Goal: Information Seeking & Learning: Learn about a topic

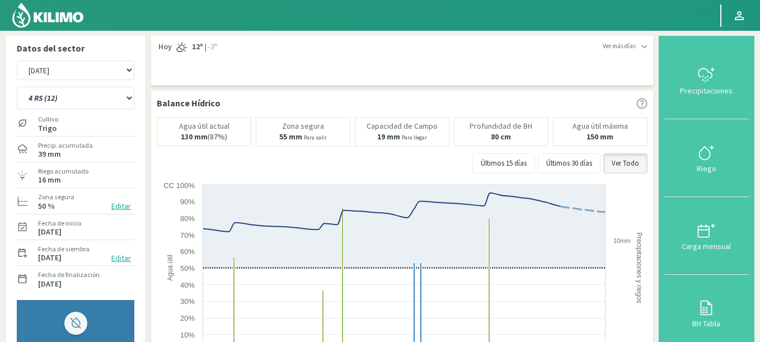
select select "9524: Object"
select select "802: Object"
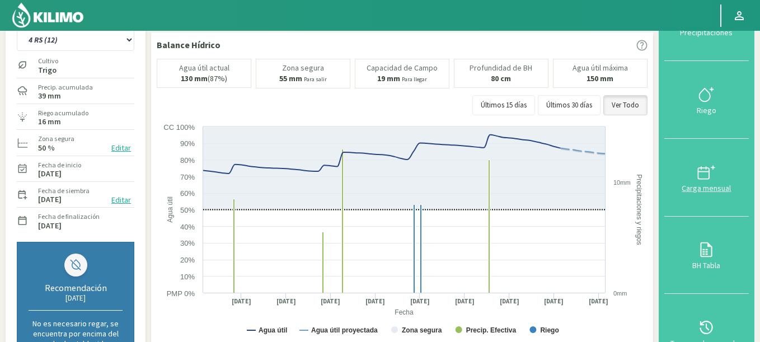
scroll to position [134, 0]
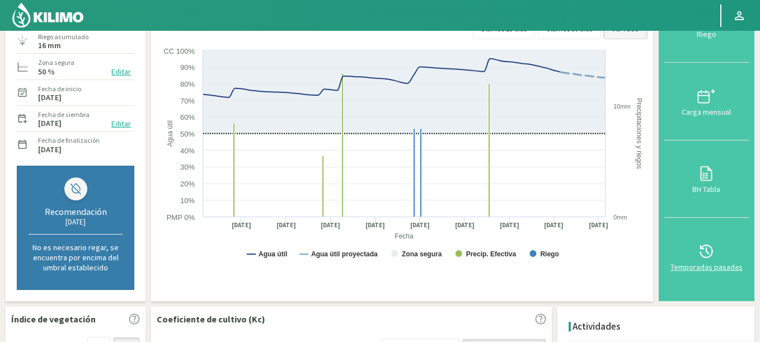
click at [715, 250] on icon at bounding box center [706, 251] width 18 height 18
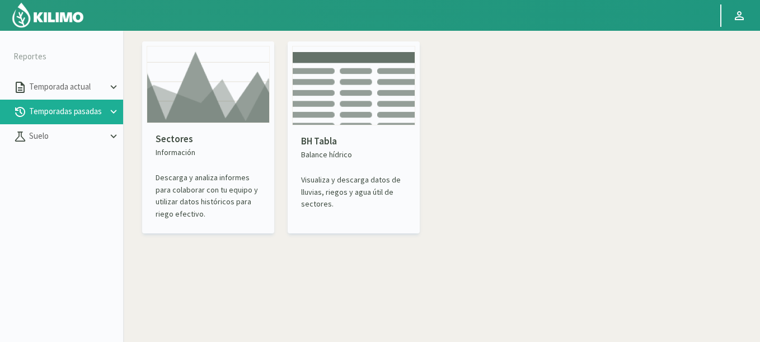
click at [199, 114] on img at bounding box center [208, 84] width 123 height 77
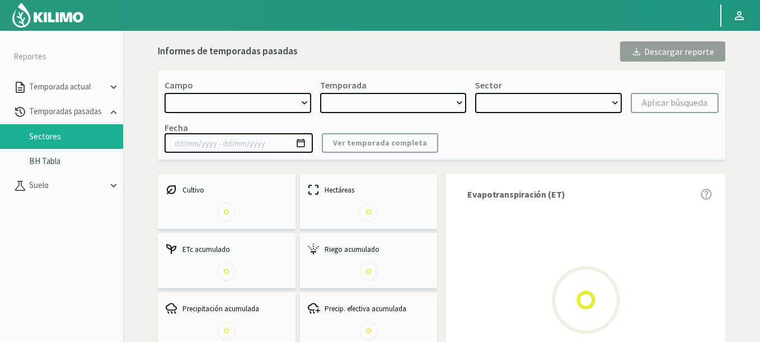
select select "0: Object"
type input "[DATE] - [DATE]"
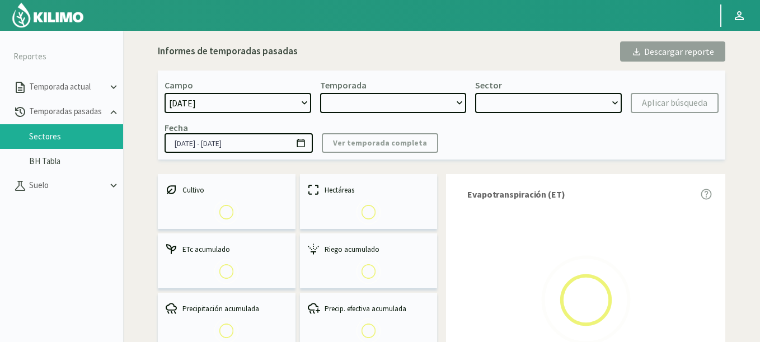
select select "0: 2023"
select select "0: Object"
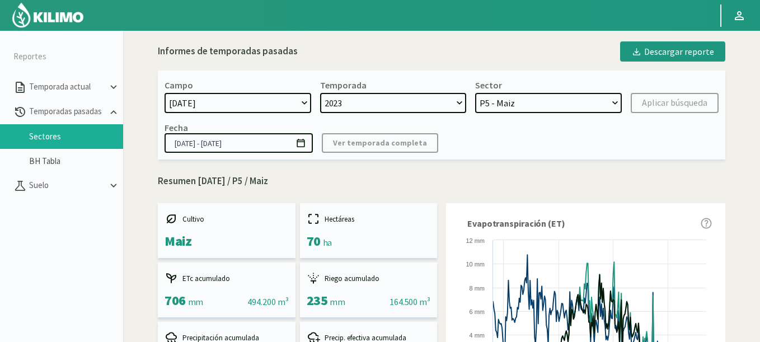
select select "1166: Object"
click at [164, 93] on select "[DATE] 8 Fuegos Acograpes - Ag. [PERSON_NAME] - Ag. [GEOGRAPHIC_DATA] Acograpes…" at bounding box center [237, 103] width 147 height 20
select select "1: 2022"
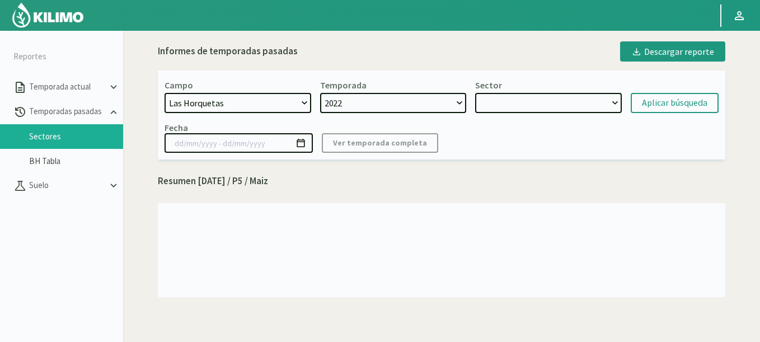
select select "7: Object"
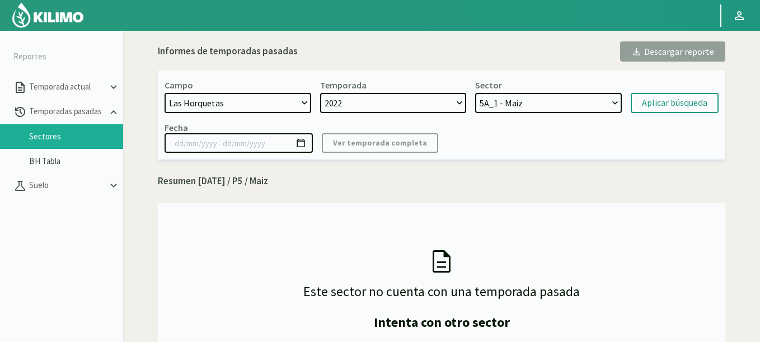
select select "1167: Object"
click at [164, 93] on select "[DATE] 8 Fuegos Acograpes - Ag. [PERSON_NAME] - Ag. [GEOGRAPHIC_DATA] Acograpes…" at bounding box center [237, 103] width 147 height 20
select select "2: 2024"
select select "19: Object"
click at [521, 102] on select "P14 Soja - Soja 1º P14 Maiz - Maiz P12 - Maiz P10 - Girasol P8a - Maiz P7b - Ma…" at bounding box center [548, 103] width 147 height 20
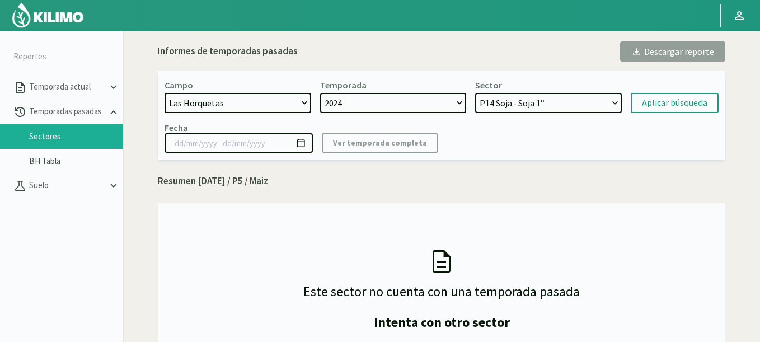
click at [475, 93] on select "P14 Soja - Soja 1º P14 Maiz - Maiz P12 - Maiz P10 - Girasol P8a - Maiz P7b - Ma…" at bounding box center [548, 103] width 147 height 20
click at [677, 109] on div "Aplicar búsqueda" at bounding box center [674, 102] width 65 height 13
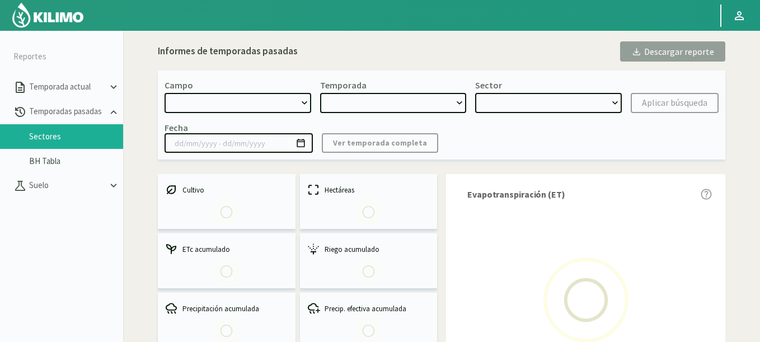
select select "1167: Object"
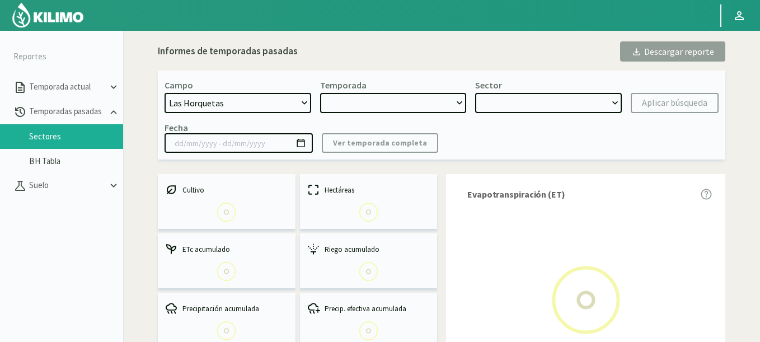
type input "[DATE] - [DATE]"
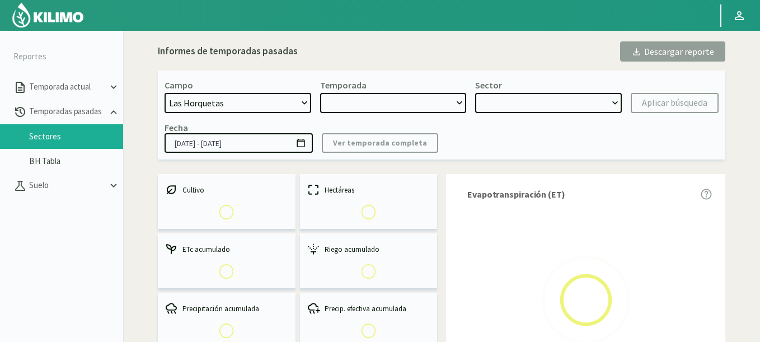
select select "0: 2024"
select select "0: Object"
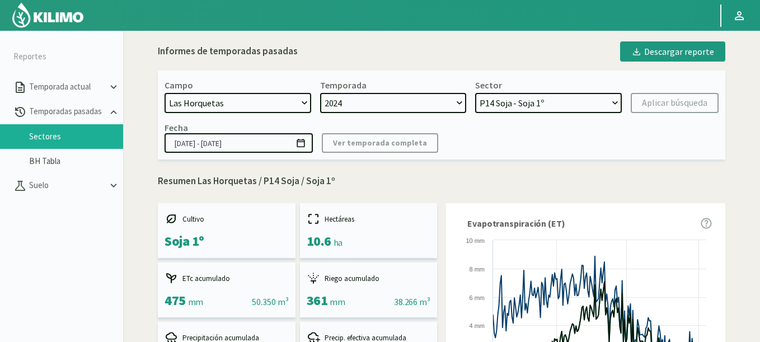
click at [41, 25] on img at bounding box center [47, 15] width 73 height 27
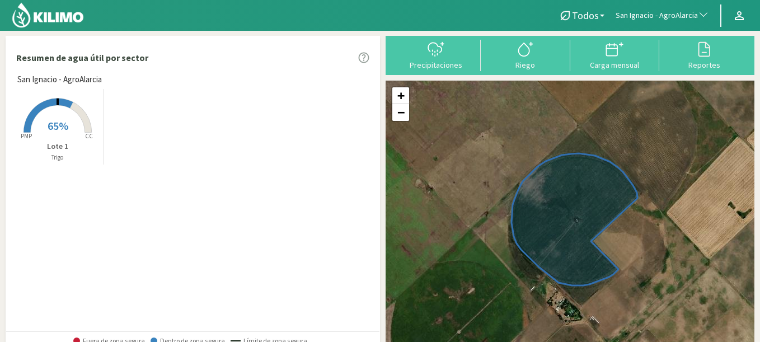
click at [54, 117] on rect at bounding box center [58, 134] width 90 height 90
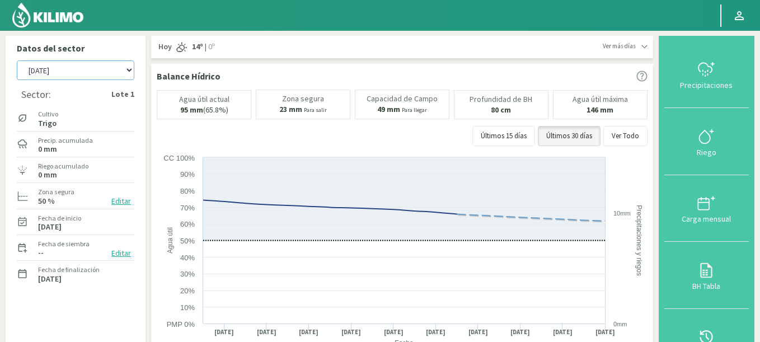
click at [17, 60] on select "Agr. Cardonal Agr. El Carmelo Agrícola Bakia Agrícola [GEOGRAPHIC_DATA] - IC Ag…" at bounding box center [75, 70] width 117 height 20
select select "534: Object"
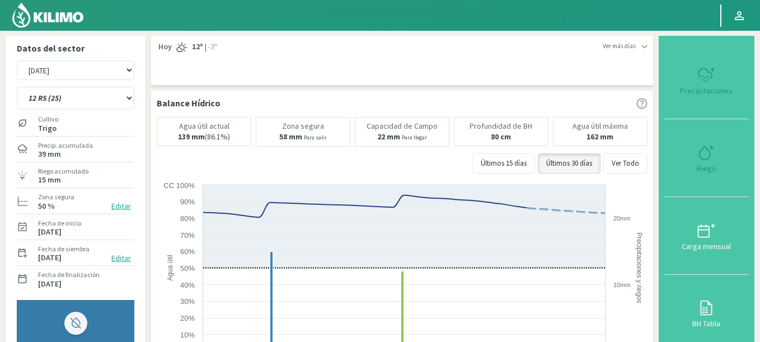
click at [63, 19] on img at bounding box center [47, 15] width 73 height 27
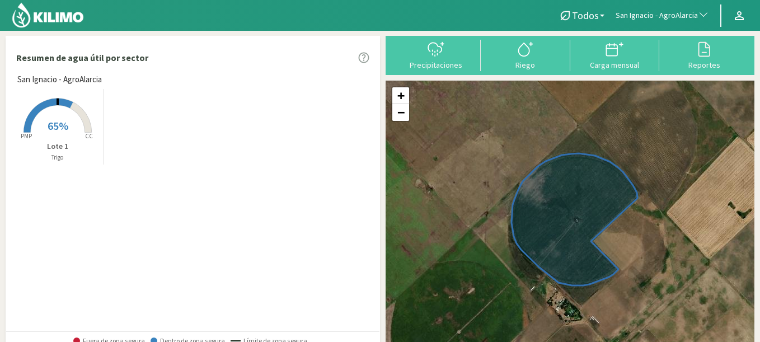
click at [670, 6] on button "San Ignacio - AgroAlarcia" at bounding box center [662, 15] width 105 height 25
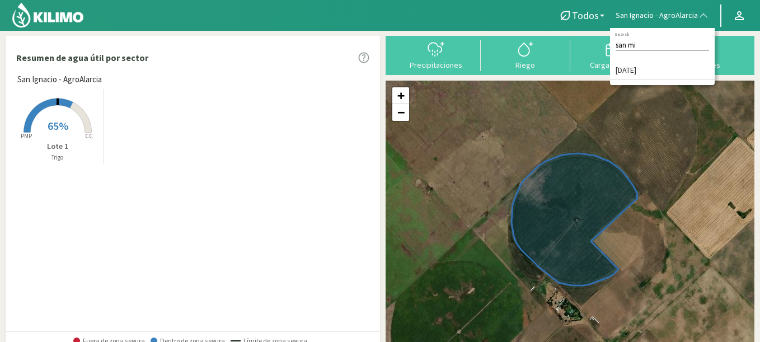
type input "san mi"
click at [629, 70] on li "[DATE]" at bounding box center [662, 70] width 105 height 17
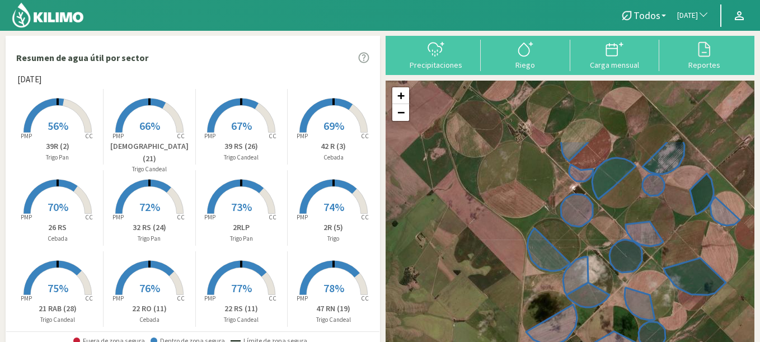
drag, startPoint x: 432, startPoint y: 159, endPoint x: 484, endPoint y: 249, distance: 104.0
click at [484, 249] on div "+ − Leaflet | © Esri" at bounding box center [569, 216] width 369 height 270
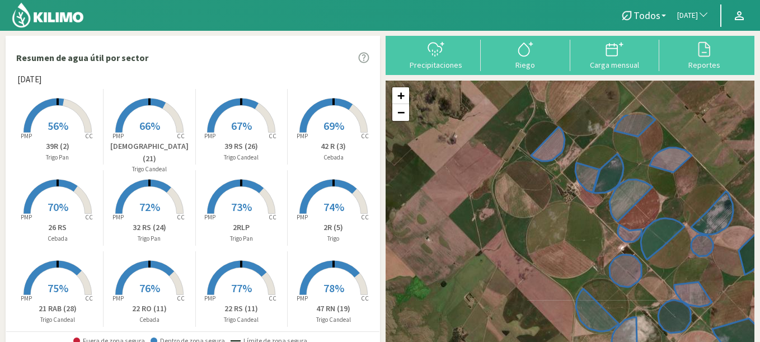
drag, startPoint x: 525, startPoint y: 172, endPoint x: 567, endPoint y: 227, distance: 68.9
click at [567, 227] on div "+ − Leaflet | © Esri" at bounding box center [569, 216] width 369 height 270
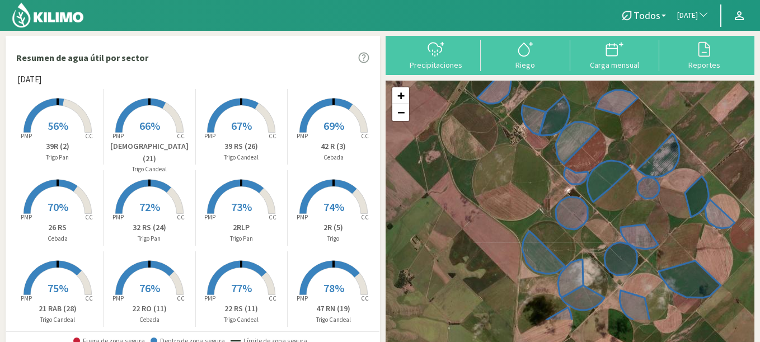
drag, startPoint x: 527, startPoint y: 218, endPoint x: 477, endPoint y: 170, distance: 69.6
click at [477, 170] on div "+ − Leaflet | © Esri" at bounding box center [569, 216] width 369 height 270
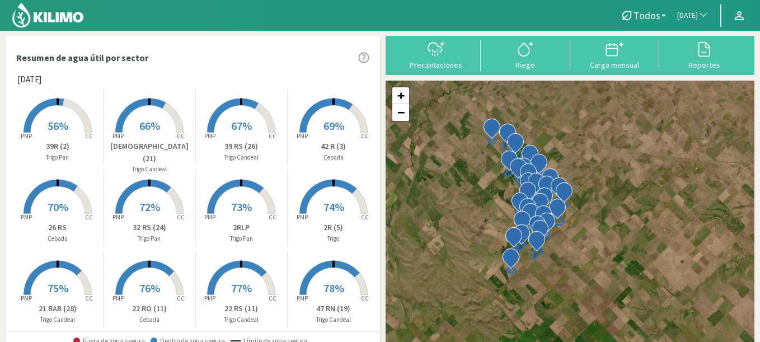
drag, startPoint x: 459, startPoint y: 168, endPoint x: 470, endPoint y: 180, distance: 15.4
click at [470, 180] on div "+ − Leaflet | © Esri" at bounding box center [569, 216] width 369 height 270
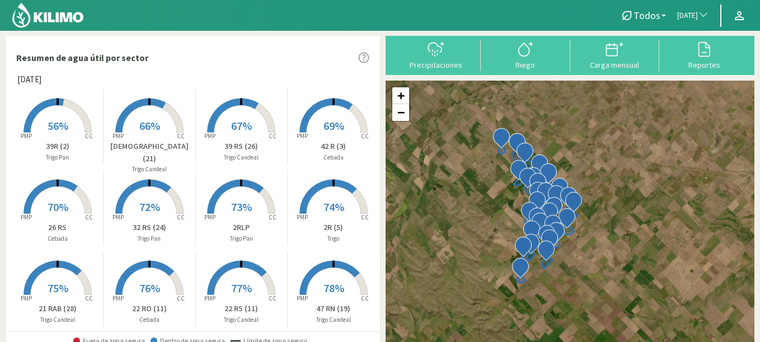
click at [74, 120] on rect at bounding box center [58, 134] width 90 height 90
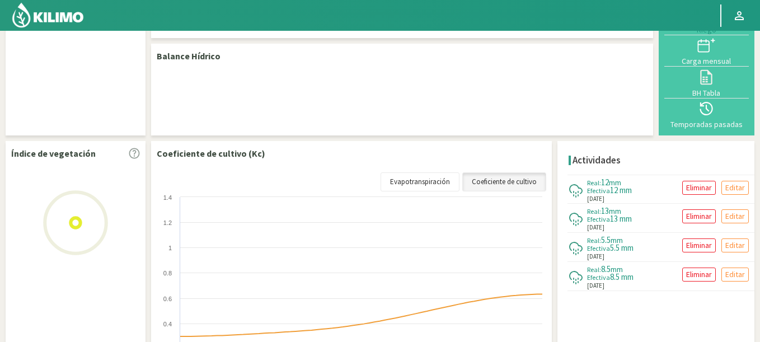
scroll to position [187, 0]
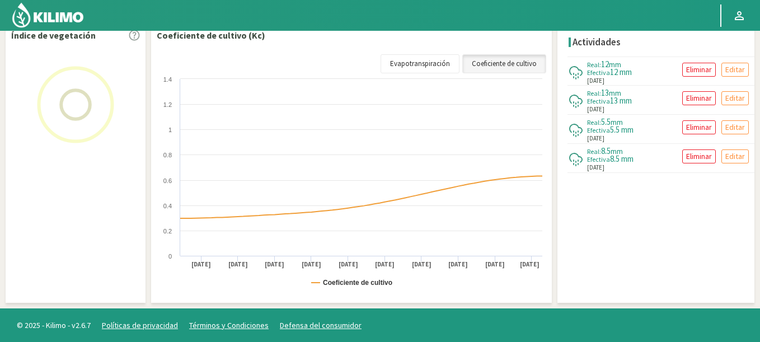
select select "252: Object"
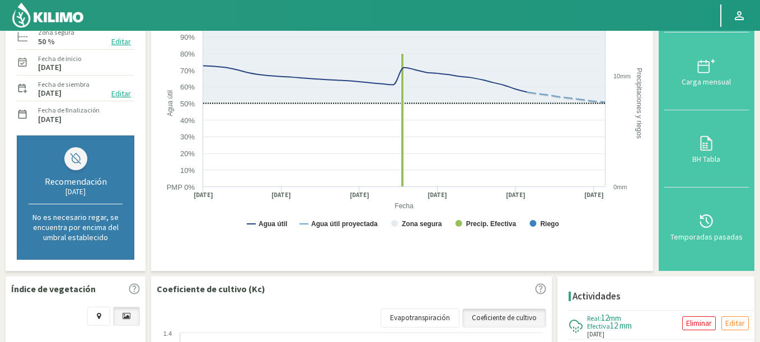
scroll to position [0, 0]
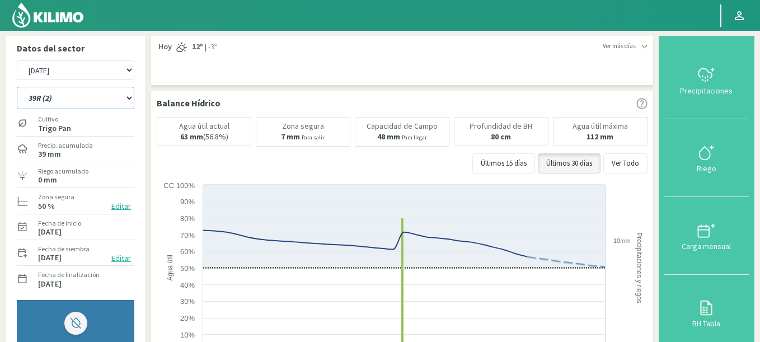
drag, startPoint x: 90, startPoint y: 105, endPoint x: 149, endPoint y: 30, distance: 95.5
click at [17, 87] on select "12 RS (25) 17 R (1) 19 RO (6) 1RLPS 1RSR (29) 20 RN (7) 21 RAB (28) 21 RN (8) 2…" at bounding box center [75, 98] width 117 height 22
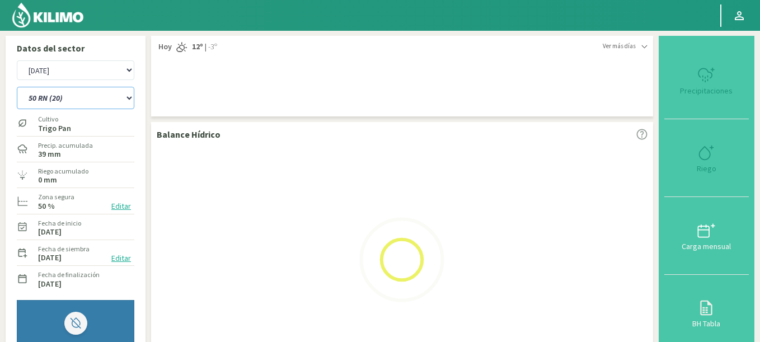
select select "19: Object"
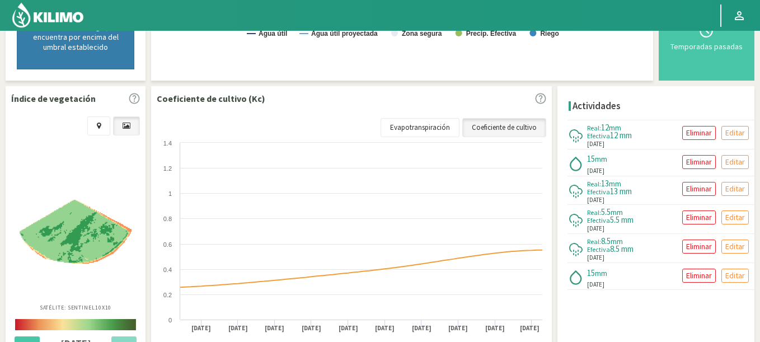
scroll to position [403, 0]
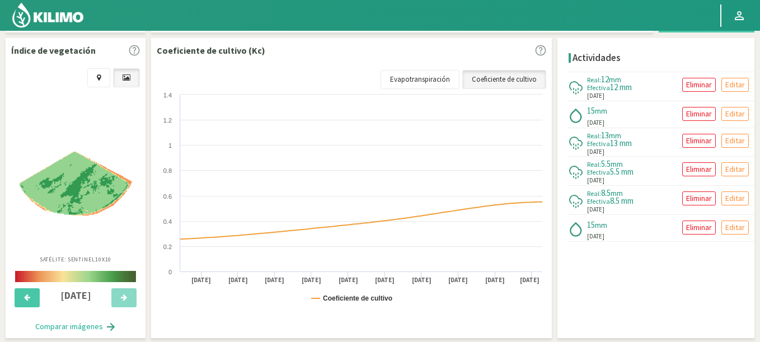
select select "534: Object"
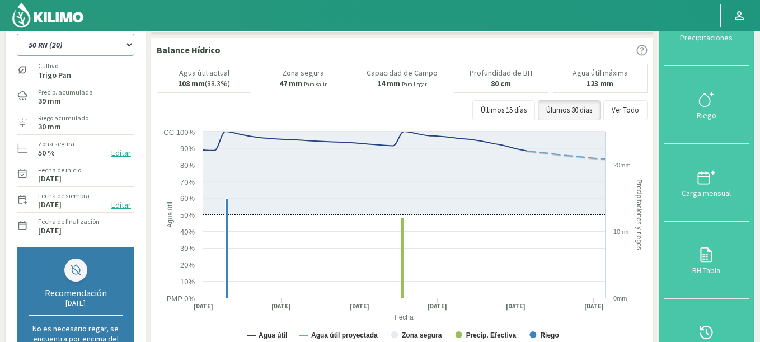
scroll to position [0, 0]
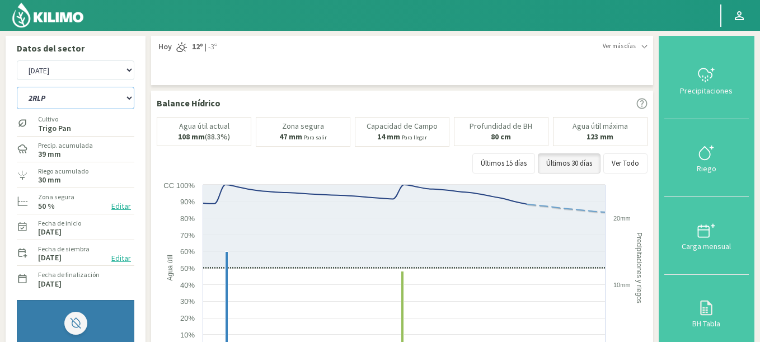
click at [17, 87] on select "12 RS (25) 17 R (1) 19 RO (6) 1RLPS 1RSR (29) 20 RN (7) 21 RAB (28) 21 RN (8) 2…" at bounding box center [75, 98] width 117 height 22
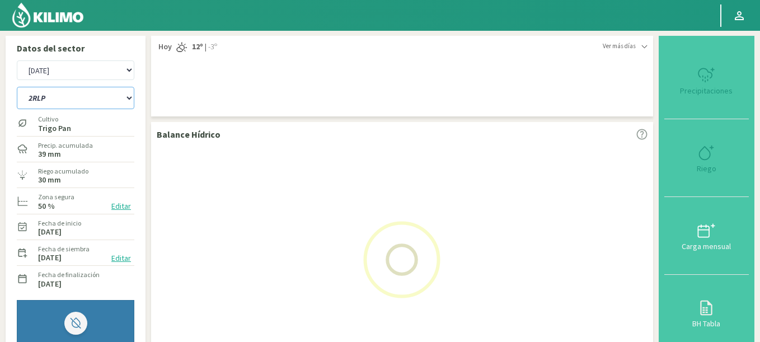
select select "58: Object"
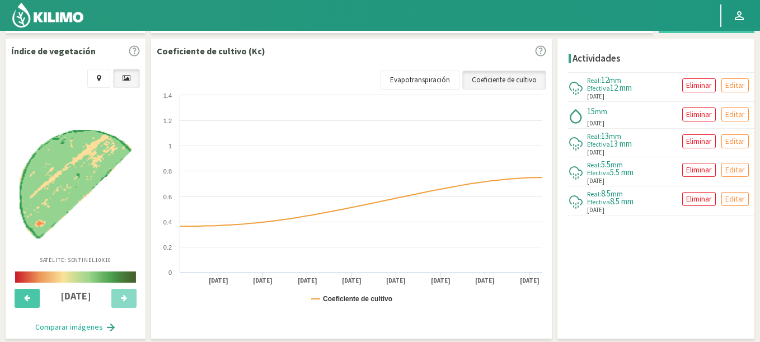
select select "816: Object"
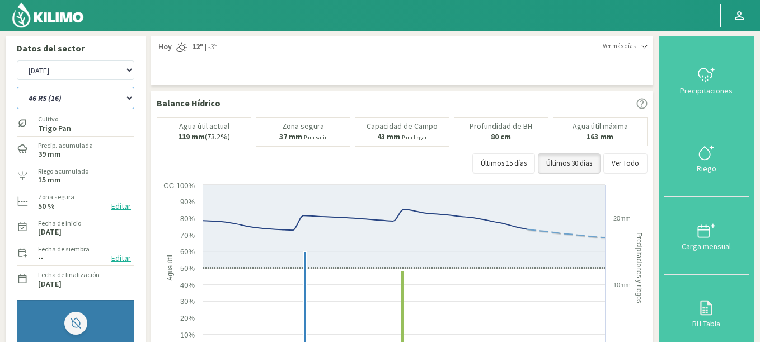
click at [17, 87] on select "12 RS (25) 17 R (1) 19 RO (6) 1RLPS 1RSR (29) 20 RN (7) 21 RAB (28) 21 RN (8) 2…" at bounding box center [75, 98] width 117 height 22
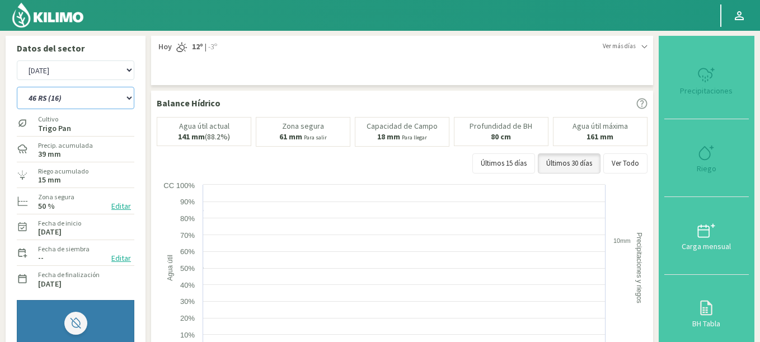
select select "77: Object"
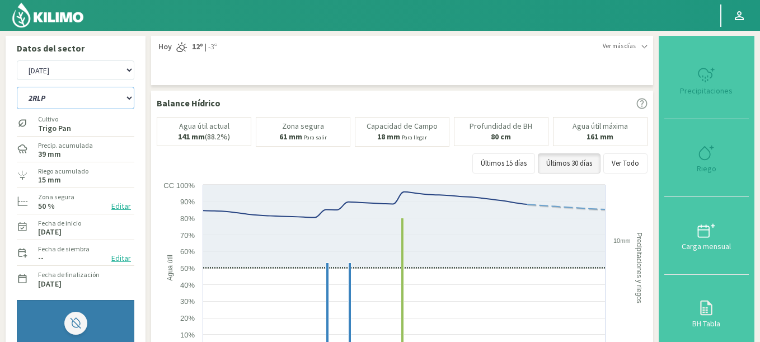
select select "1098: Object"
click at [17, 87] on select "12 RS (25) 17 R (1) 19 RO (6) 1RLPS 1RSR (29) 20 RN (7) 21 RAB (28) 21 RN (8) 2…" at bounding box center [75, 98] width 117 height 22
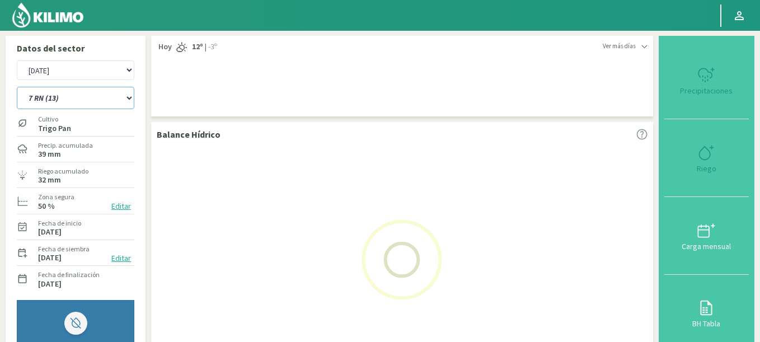
scroll to position [269, 0]
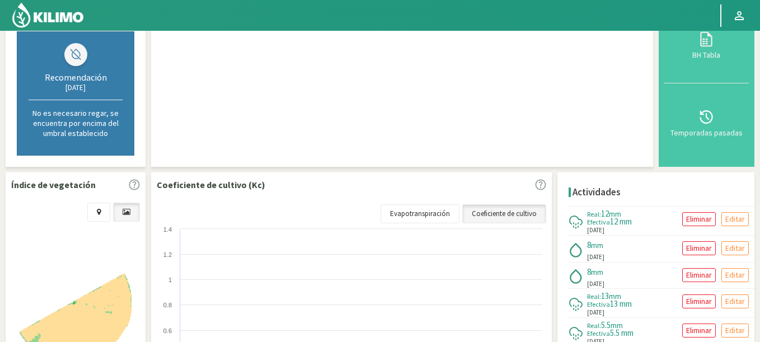
select select "116: Object"
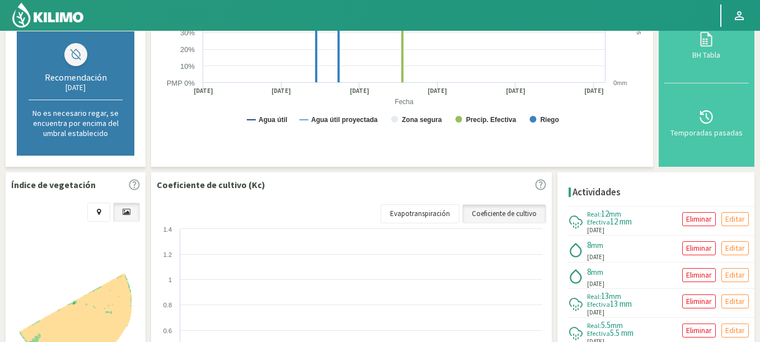
select select "1380: Object"
select select "154: Object"
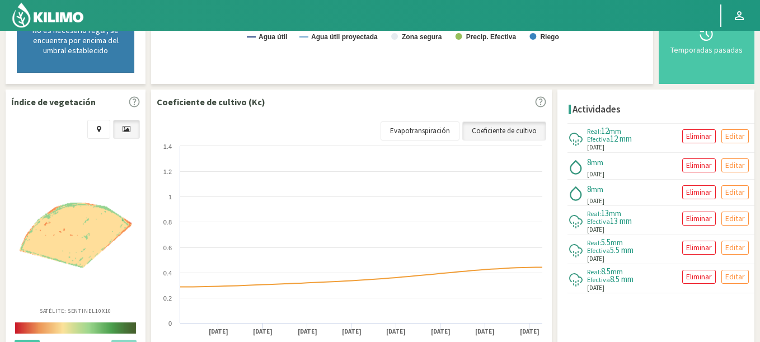
scroll to position [0, 0]
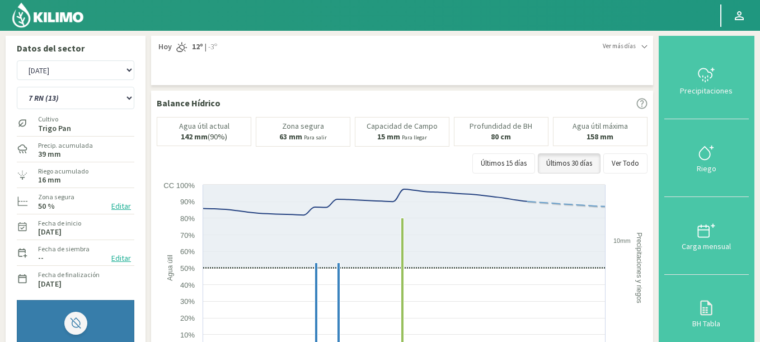
click at [71, 21] on img at bounding box center [47, 15] width 73 height 27
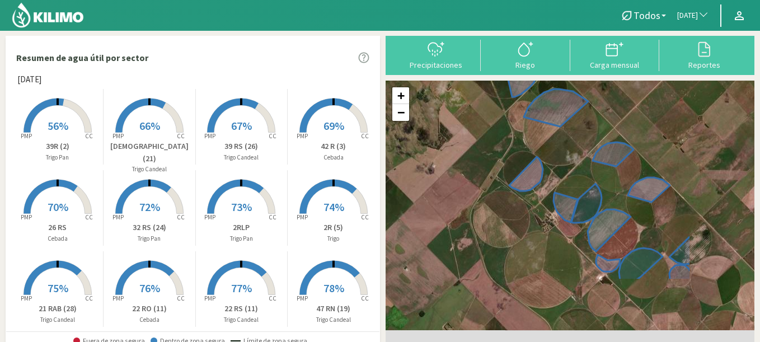
drag, startPoint x: 614, startPoint y: 256, endPoint x: 510, endPoint y: 156, distance: 144.0
click at [510, 156] on div "+ − Leaflet | © Esri" at bounding box center [569, 216] width 369 height 270
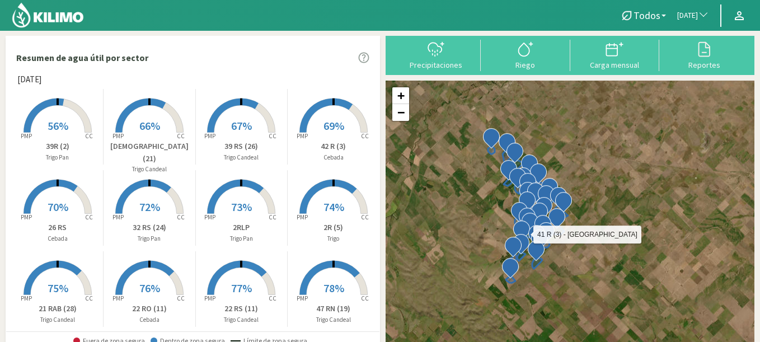
drag, startPoint x: 540, startPoint y: 194, endPoint x: 530, endPoint y: 224, distance: 31.3
click at [530, 224] on span at bounding box center [529, 220] width 23 height 23
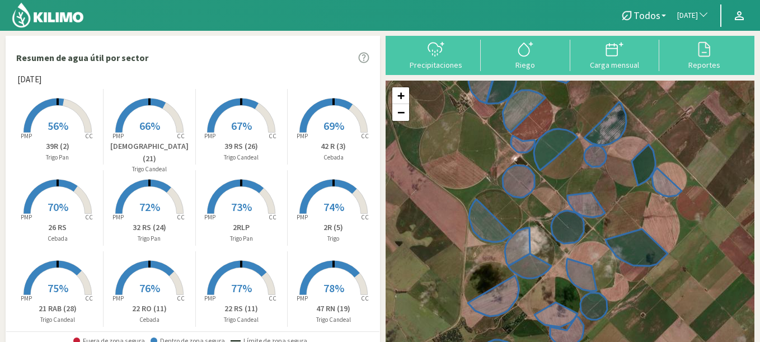
click at [680, 7] on button "[DATE]" at bounding box center [692, 15] width 43 height 25
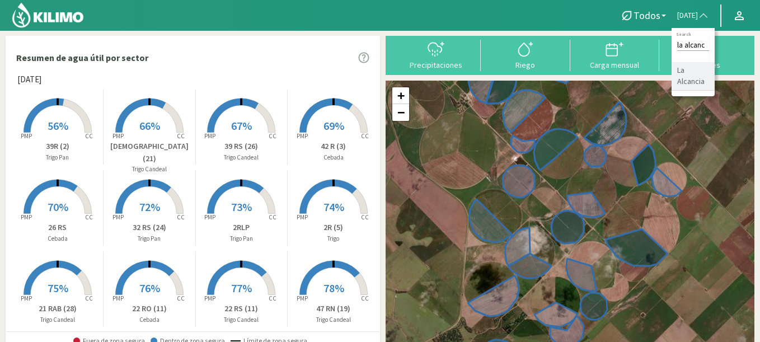
type input "la alcanc"
click at [678, 73] on li "La Alcancia" at bounding box center [692, 76] width 43 height 29
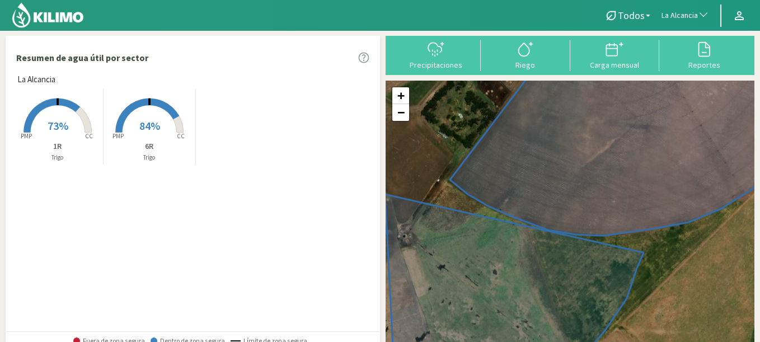
click at [686, 16] on span "La Alcancia" at bounding box center [679, 15] width 36 height 11
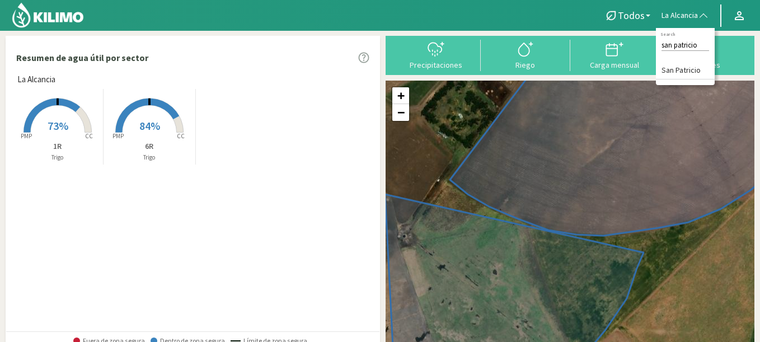
type input "san patricio"
click at [671, 72] on li "San Patricio" at bounding box center [685, 70] width 59 height 17
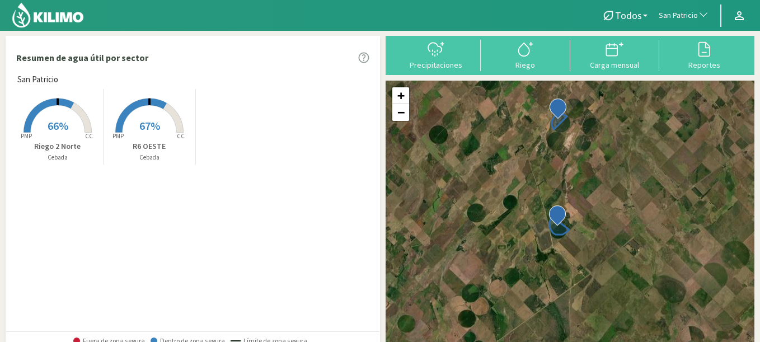
click at [136, 133] on rect at bounding box center [150, 134] width 90 height 90
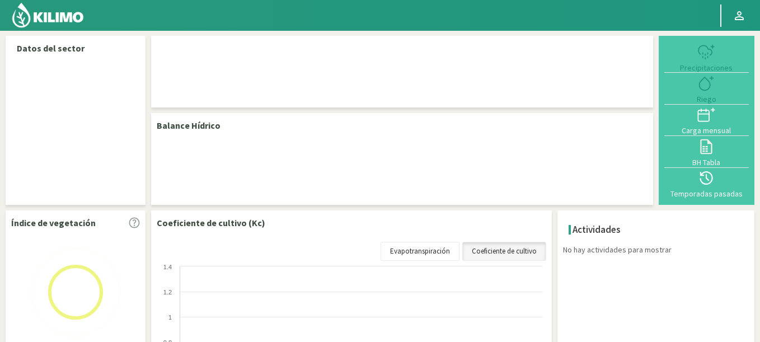
select select "253: Object"
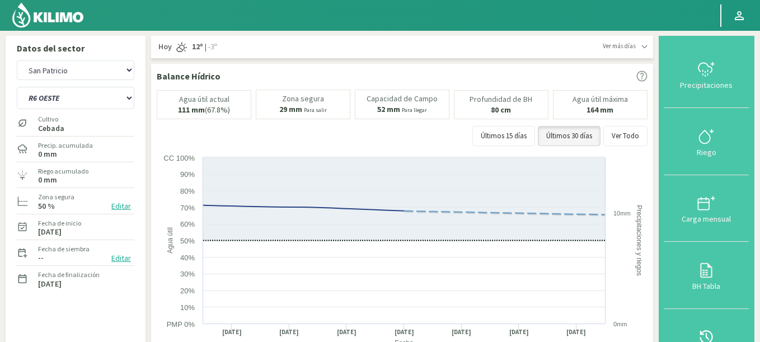
click at [52, 15] on img at bounding box center [47, 15] width 73 height 27
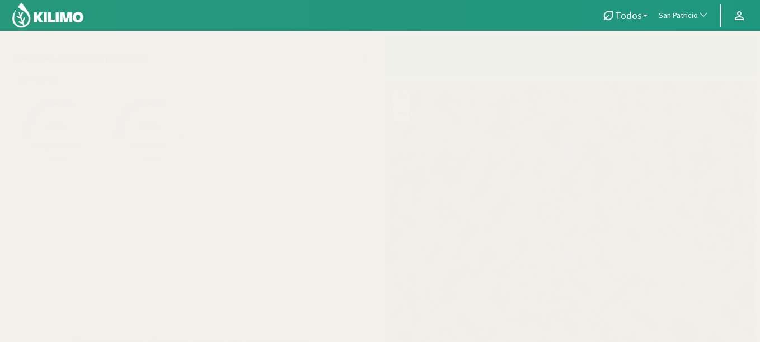
click at [660, 13] on span "San Patricio" at bounding box center [677, 15] width 39 height 11
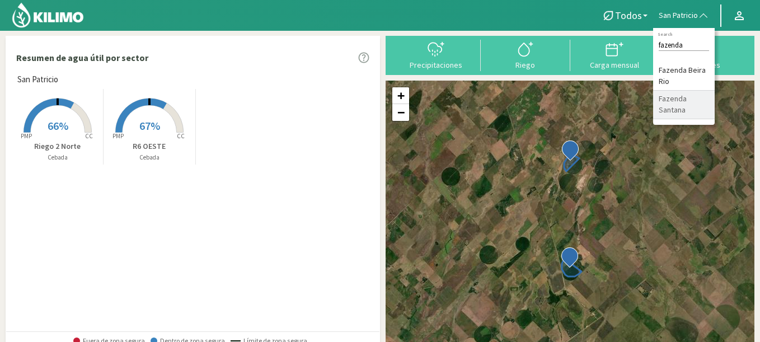
type input "fazenda"
click at [671, 89] on li "Fazenda Beira Rio" at bounding box center [684, 76] width 62 height 29
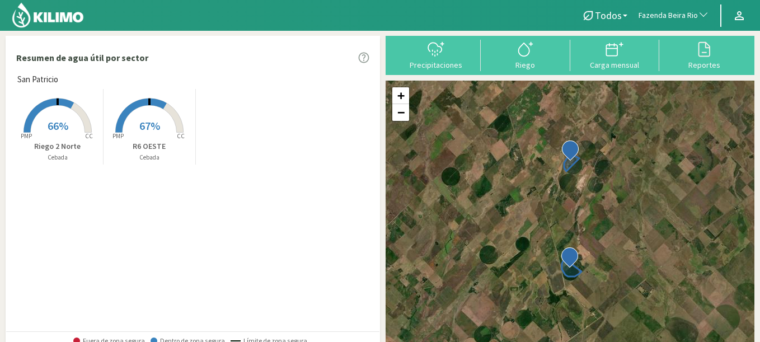
click at [680, 15] on span "Fazenda Beira Rio" at bounding box center [667, 15] width 59 height 11
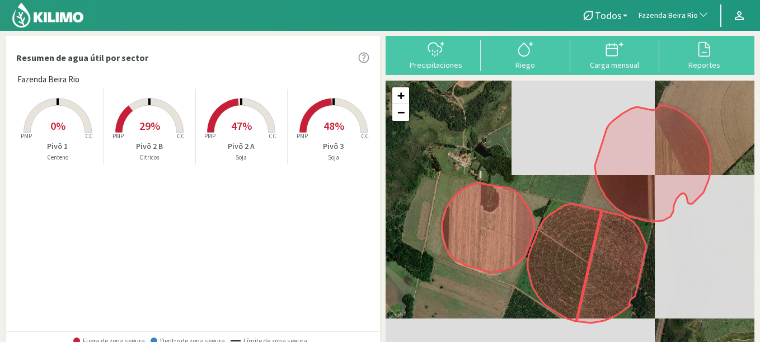
click at [679, 13] on span "Fazenda Beira Rio" at bounding box center [667, 15] width 59 height 11
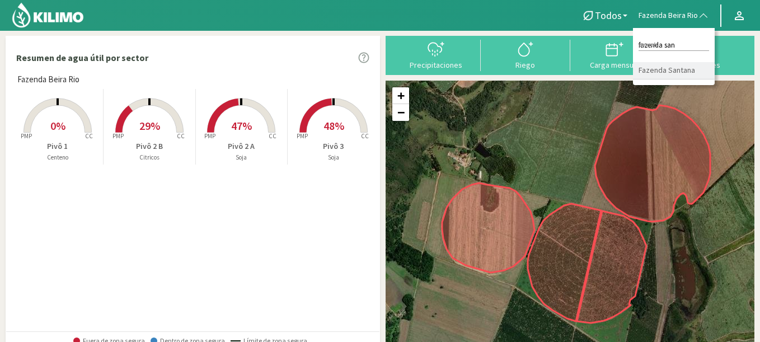
type input "fazenda san"
click at [654, 76] on li "Fazenda Santana" at bounding box center [674, 70] width 82 height 17
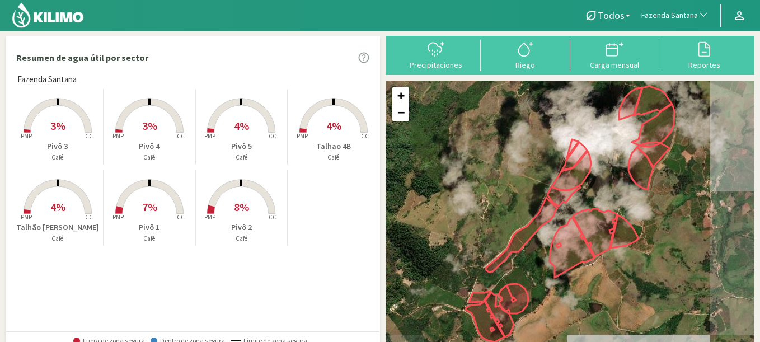
click at [260, 207] on rect at bounding box center [241, 215] width 90 height 90
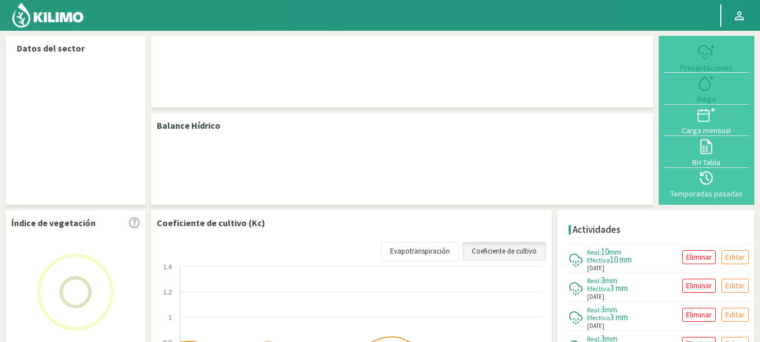
select select "106: Object"
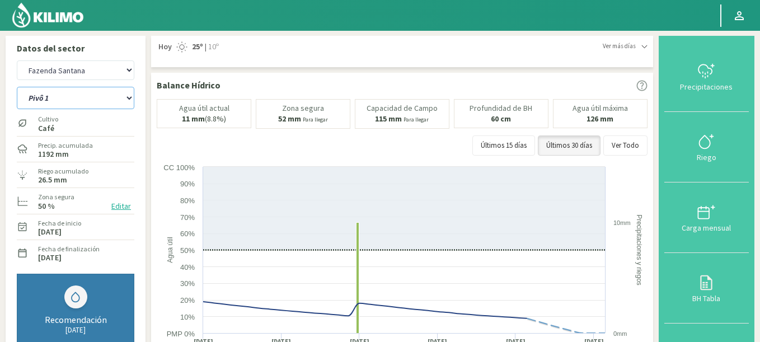
click at [17, 87] on select "Pivô 1 Pivô 2 Pivô 3 Pivô 4 Pivô 5 Talhao 4B Talhão [PERSON_NAME]" at bounding box center [75, 98] width 117 height 22
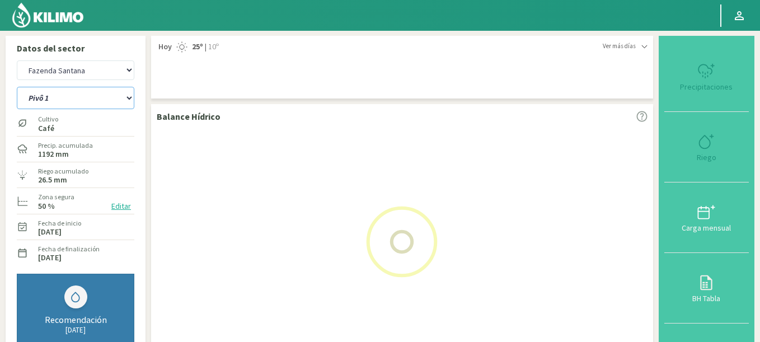
select select "1: Object"
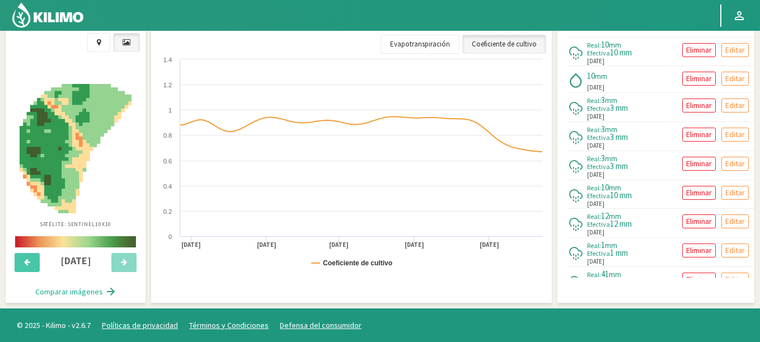
select select "389: Object"
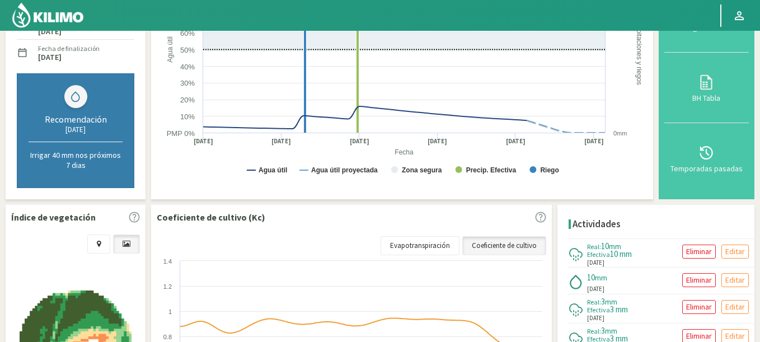
scroll to position [402, 0]
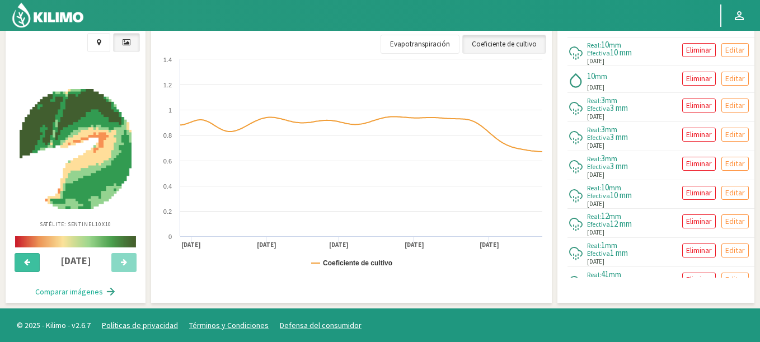
click at [36, 258] on button at bounding box center [27, 262] width 25 height 19
click at [123, 270] on button at bounding box center [123, 262] width 25 height 19
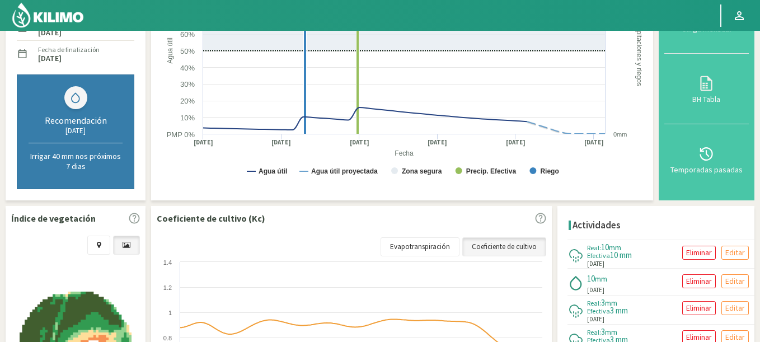
scroll to position [0, 0]
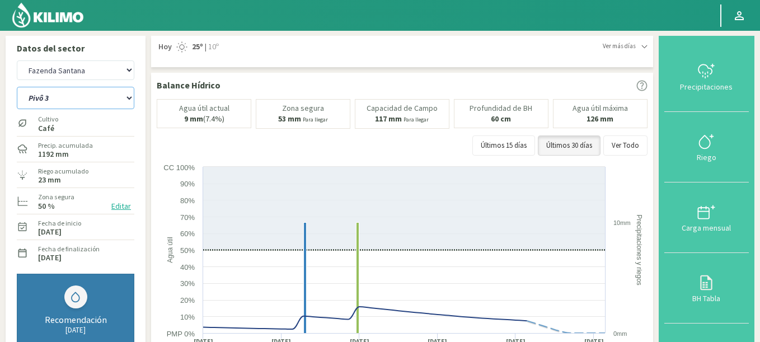
click at [17, 87] on select "Pivô 1 Pivô 2 Pivô 3 Pivô 4 Pivô 5 Talhao 4B Talhão [PERSON_NAME]" at bounding box center [75, 98] width 117 height 22
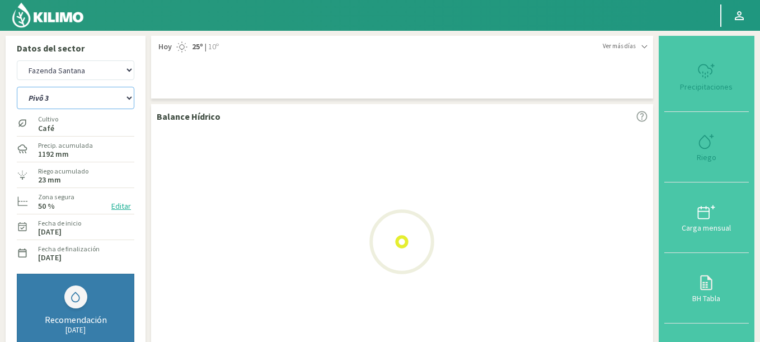
select select "7: Object"
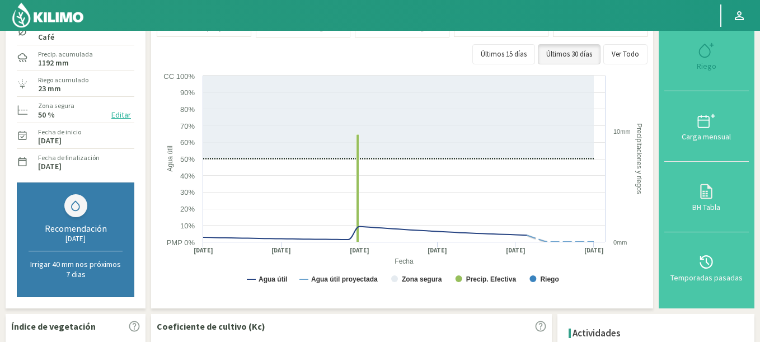
select select "672: Object"
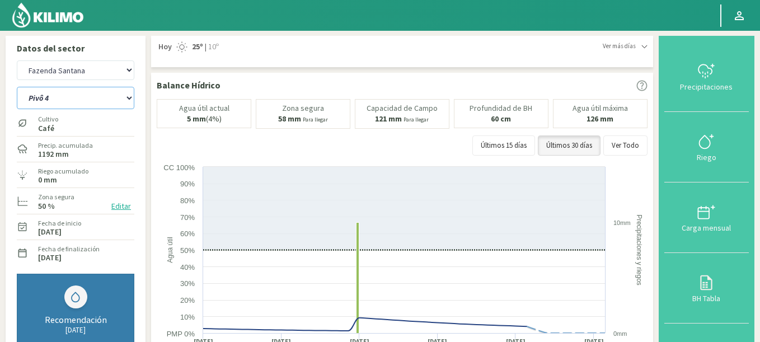
click at [17, 87] on select "Pivô 1 Pivô 2 Pivô 3 Pivô 4 Pivô 5 Talhao 4B Talhão [PERSON_NAME]" at bounding box center [75, 98] width 117 height 22
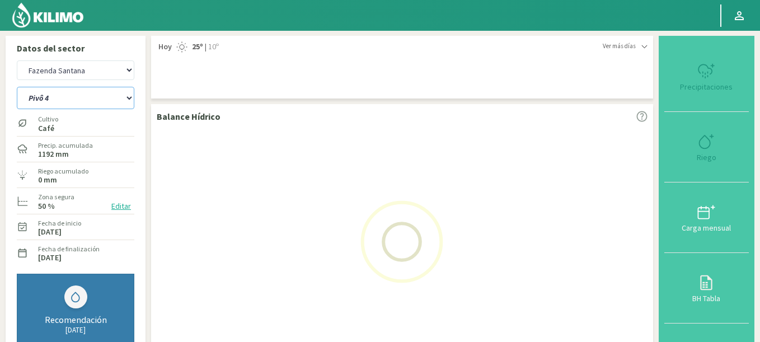
select select "16: Object"
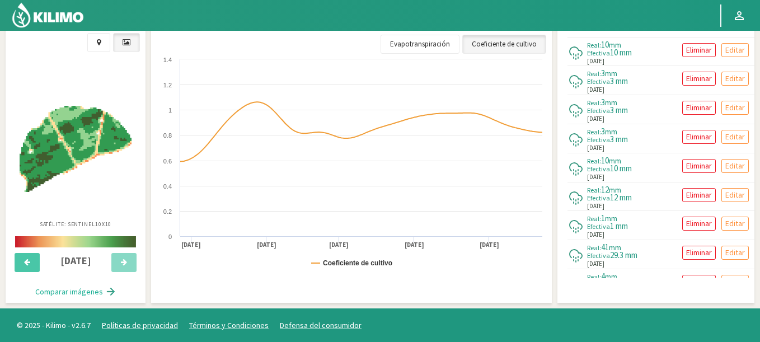
select select "955: Object"
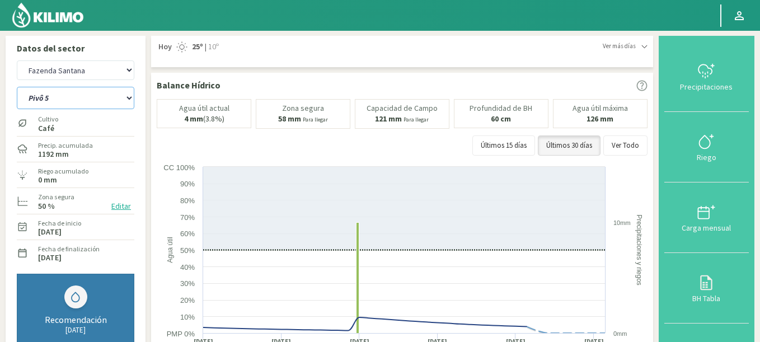
click at [17, 87] on select "Pivô 1 Pivô 2 Pivô 3 Pivô 4 Pivô 5 Talhao 4B Talhão [PERSON_NAME]" at bounding box center [75, 98] width 117 height 22
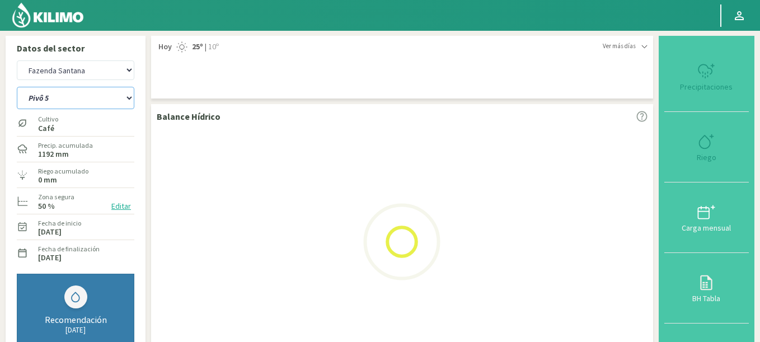
select select "24: Object"
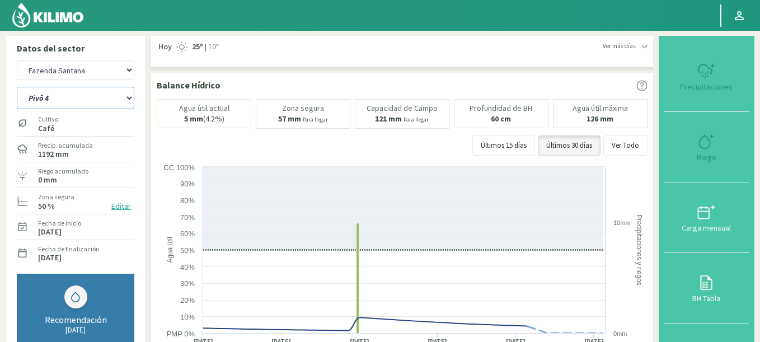
select select "1238: Object"
click at [17, 87] on select "Pivô 1 Pivô 2 Pivô 3 Pivô 4 Pivô 5 Talhao 4B Talhão [PERSON_NAME]" at bounding box center [75, 98] width 117 height 22
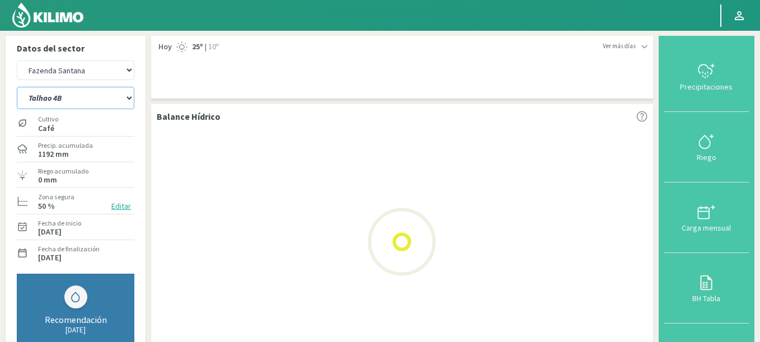
select select "32: Object"
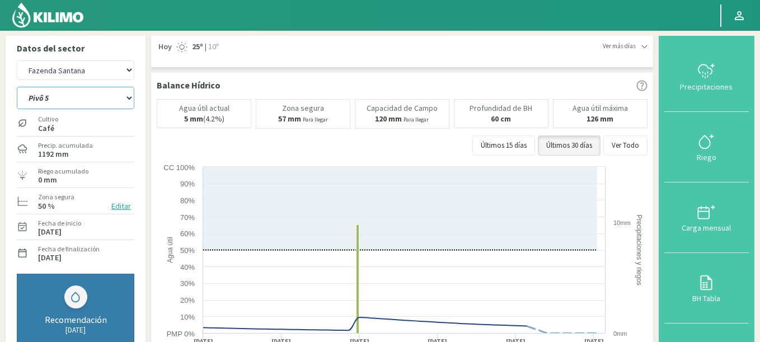
select select "1521: Object"
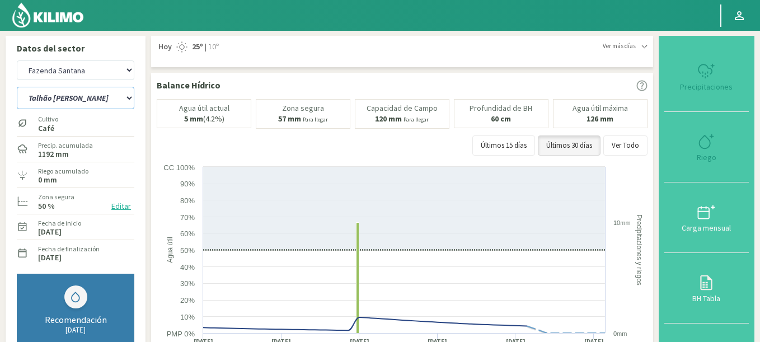
click at [17, 87] on select "Pivô 1 Pivô 2 Pivô 3 Pivô 4 Pivô 5 Talhao 4B Talhão [PERSON_NAME]" at bounding box center [75, 98] width 117 height 22
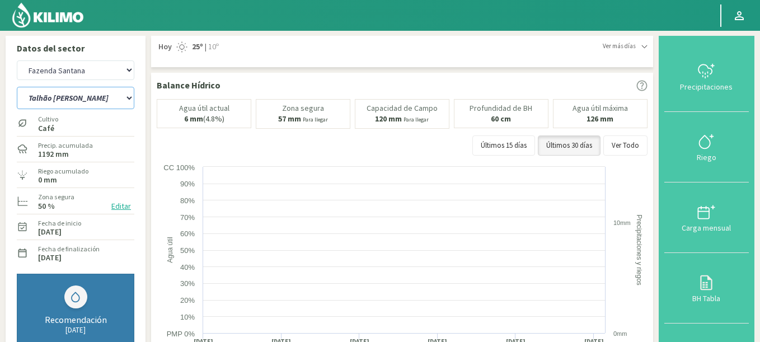
select select "40: Object"
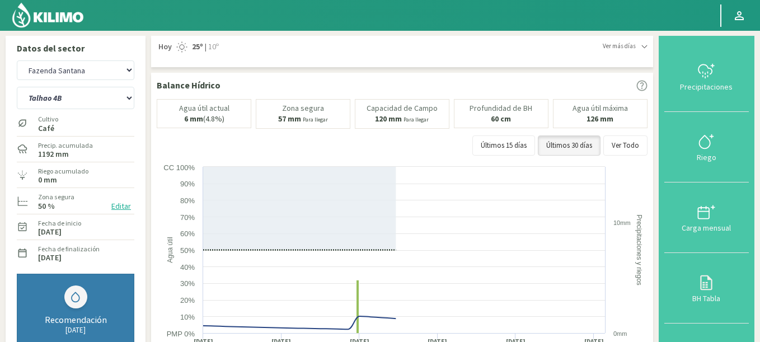
select select "1804: Object"
select select "48: Object"
